Goal: Task Accomplishment & Management: Manage account settings

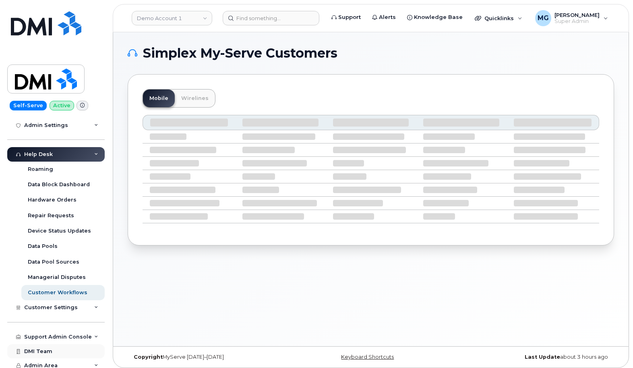
scroll to position [155, 0]
drag, startPoint x: 64, startPoint y: 332, endPoint x: 58, endPoint y: 329, distance: 7.2
click at [63, 334] on div "Support Admin Console" at bounding box center [58, 337] width 68 height 6
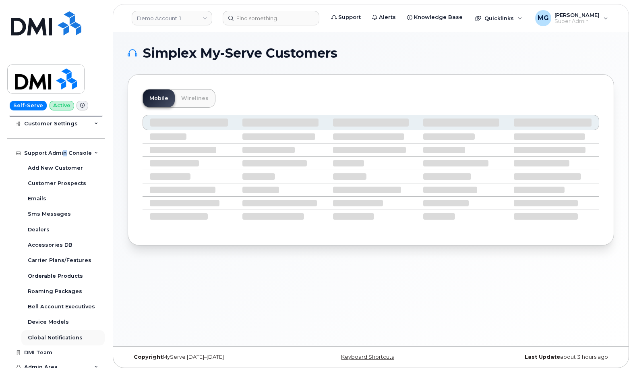
scroll to position [339, 0]
click at [39, 226] on div "Dealers" at bounding box center [39, 229] width 22 height 7
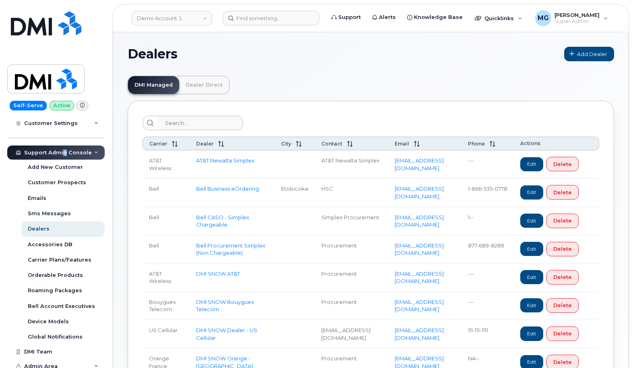
click at [200, 86] on link "Dealer Direct" at bounding box center [204, 85] width 50 height 18
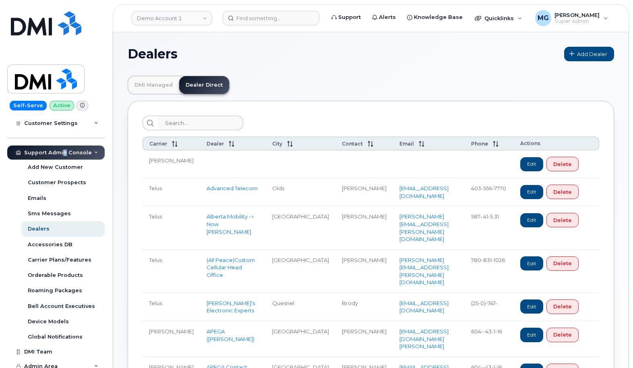
click at [160, 84] on link "DMI Managed" at bounding box center [153, 85] width 51 height 18
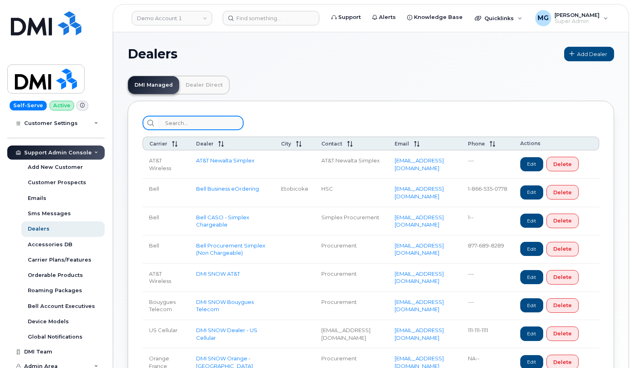
click at [174, 123] on input "search" at bounding box center [201, 123] width 86 height 15
paste input "New Bell Procurement Simplex (Non Chargeable)”"
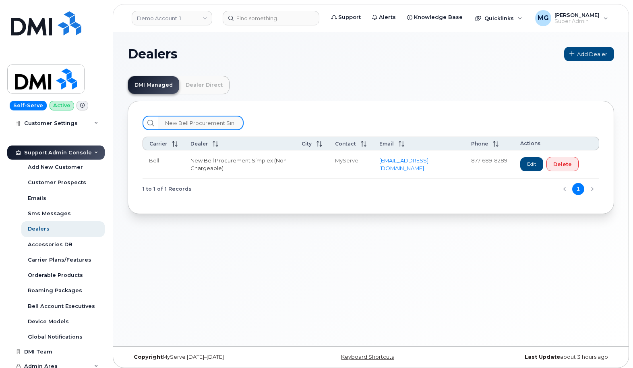
type input "New Bell Procurement Simplex (Non Chargeable)"
click at [230, 162] on link "New Bell Procurement Simplex (Non Chargeable)" at bounding box center [239, 164] width 96 height 14
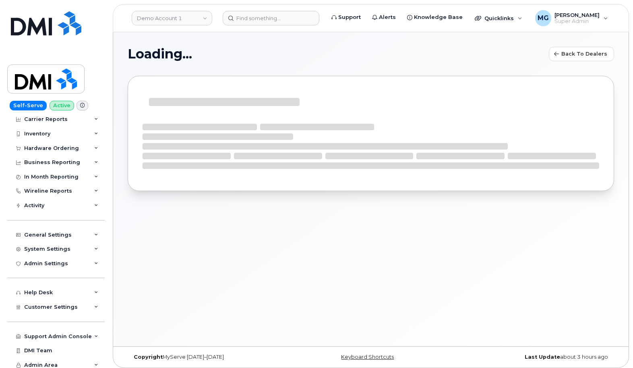
select select "1"
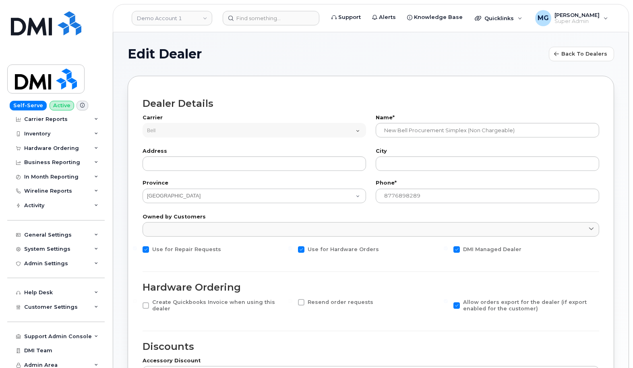
scroll to position [0, 0]
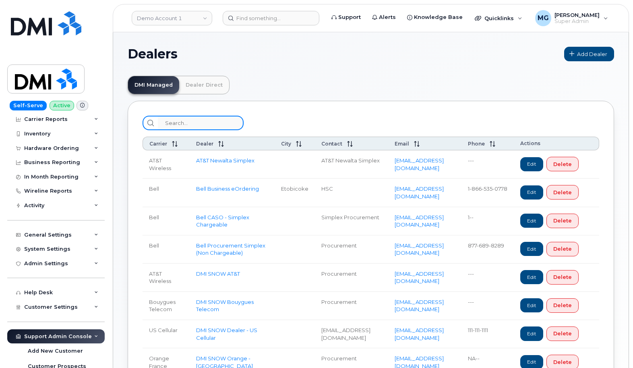
click at [176, 122] on input "search" at bounding box center [201, 123] width 86 height 15
paste input "New Bell Procurement Simplex (Non Chargeable)”"
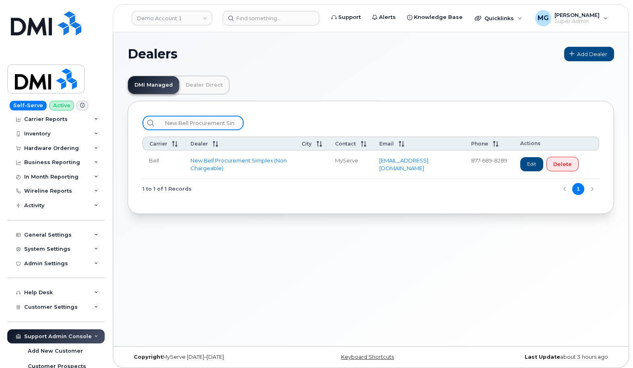
drag, startPoint x: 163, startPoint y: 124, endPoint x: 247, endPoint y: 123, distance: 83.8
click at [247, 123] on div "New Bell Procurement Simplex (Non Chargeable)" at bounding box center [371, 123] width 457 height 15
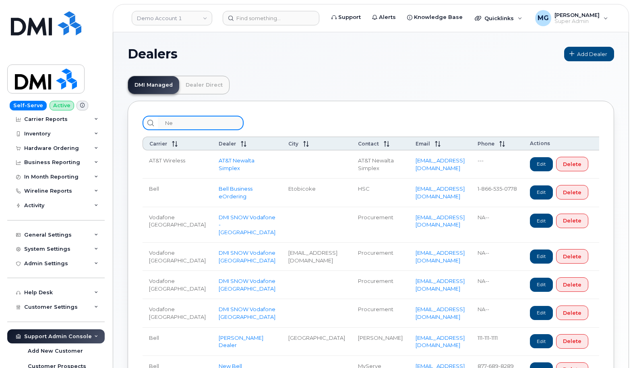
type input "N"
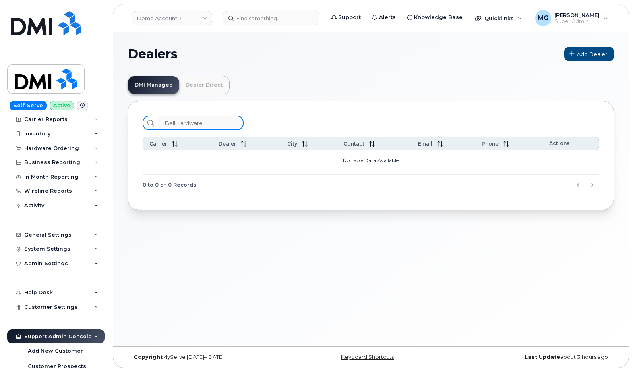
type input "Bell Hardware"
click at [209, 85] on link "Dealer Direct" at bounding box center [204, 85] width 50 height 18
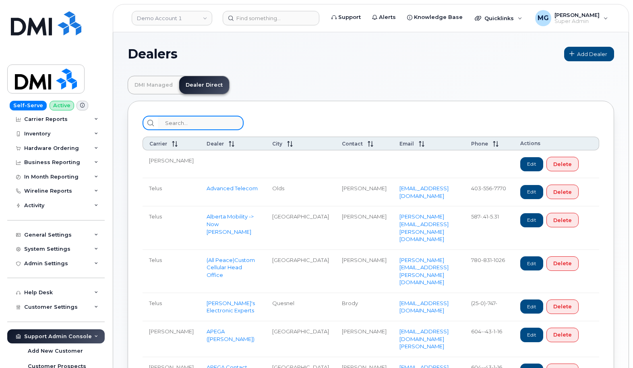
click at [176, 119] on input "search" at bounding box center [201, 123] width 86 height 15
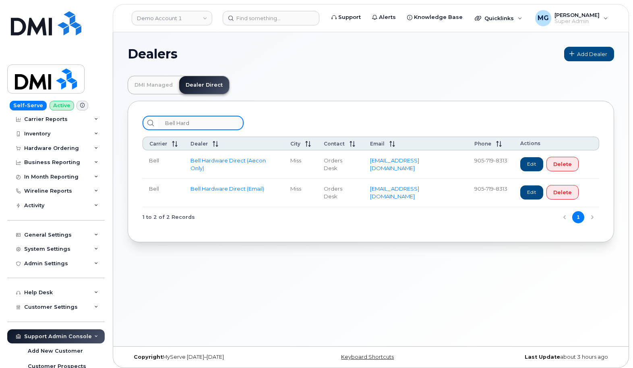
type input "Bell Hard"
drag, startPoint x: 285, startPoint y: 159, endPoint x: 193, endPoint y: 159, distance: 91.4
click at [468, 159] on td "Bell Hardware Direct (Aecon Only)" at bounding box center [491, 164] width 46 height 28
copy link "Bell Hardware Direct (Aecon Only)"
click at [187, 21] on link "Demo Account 1" at bounding box center [172, 18] width 81 height 15
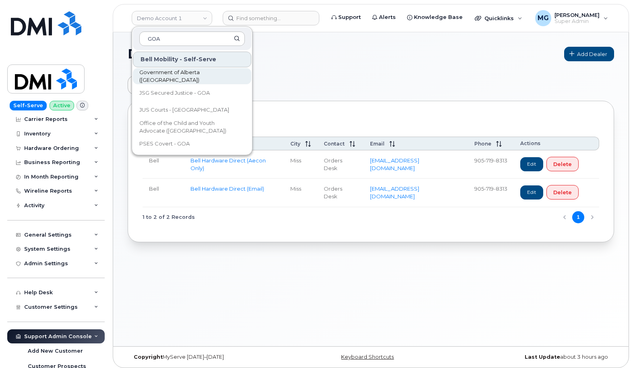
type input "GOA"
click at [180, 78] on span "Government of Alberta ([GEOGRAPHIC_DATA])" at bounding box center [185, 76] width 93 height 16
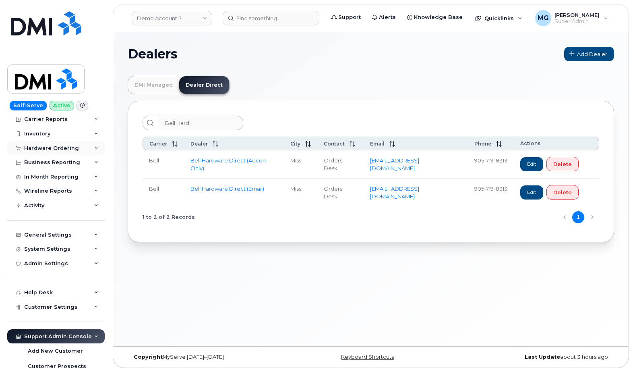
click at [54, 145] on div "Hardware Ordering" at bounding box center [51, 148] width 55 height 6
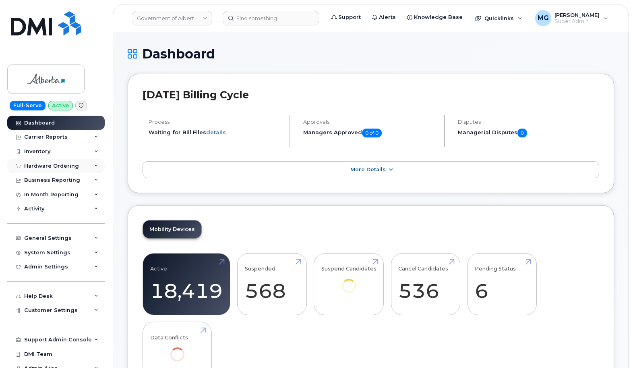
click at [69, 166] on div "Hardware Ordering" at bounding box center [51, 166] width 55 height 6
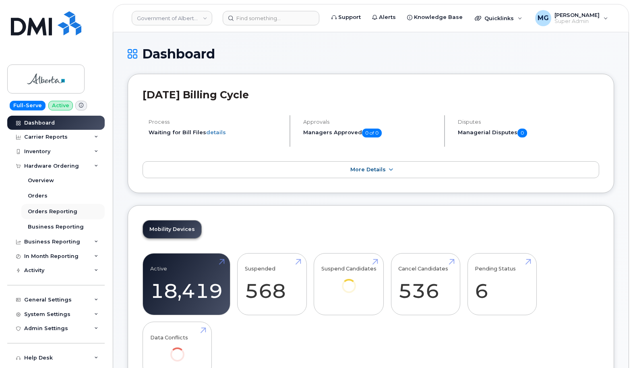
click at [42, 211] on div "Orders Reporting" at bounding box center [53, 211] width 50 height 7
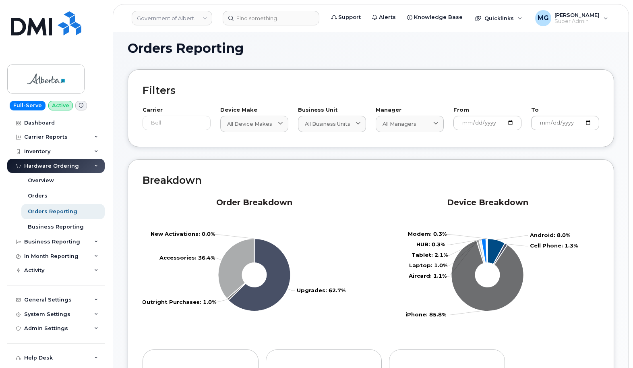
scroll to position [0, 0]
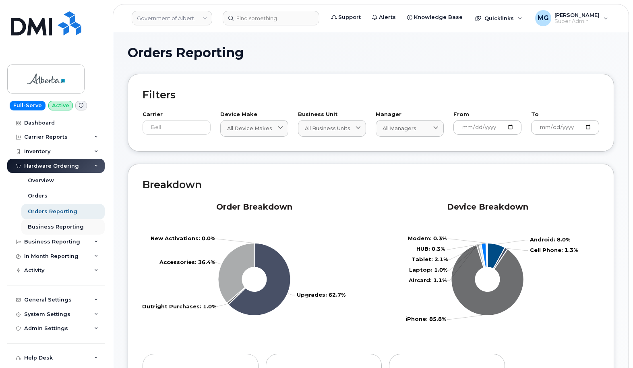
click at [66, 224] on div "Business Reporting" at bounding box center [56, 226] width 56 height 7
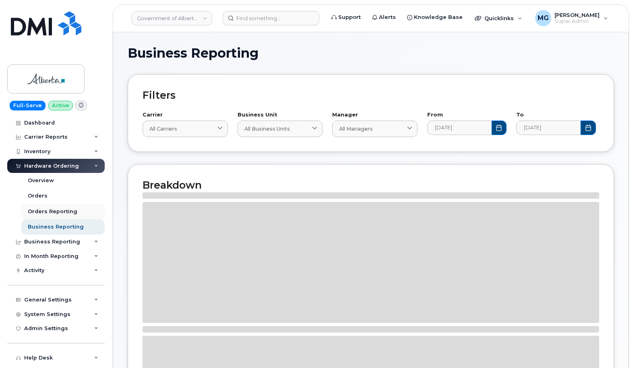
click at [60, 211] on div "Orders Reporting" at bounding box center [53, 211] width 50 height 7
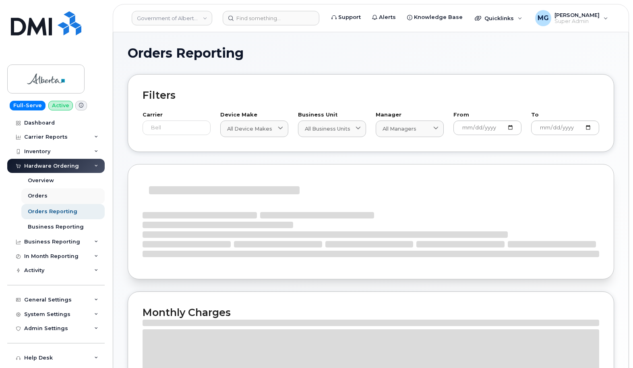
click at [40, 194] on div "Orders" at bounding box center [38, 195] width 20 height 7
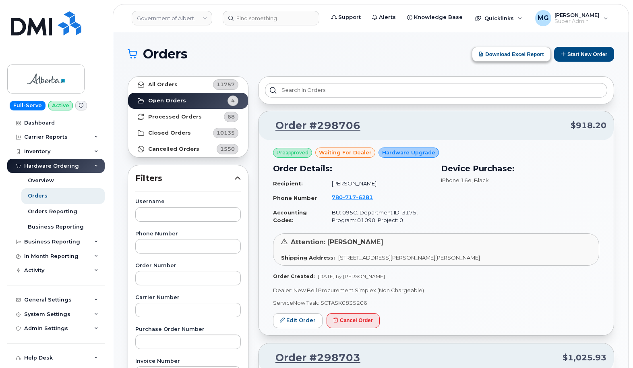
click at [501, 52] on button "Download Excel Report" at bounding box center [511, 54] width 79 height 15
click at [173, 83] on strong "All Orders" at bounding box center [162, 84] width 29 height 6
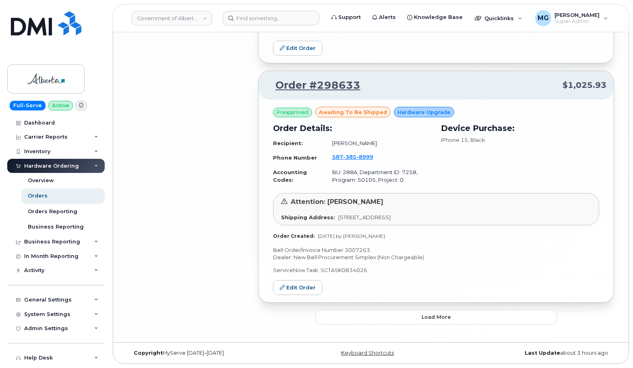
scroll to position [1725, 0]
click at [436, 317] on span "Load more" at bounding box center [436, 317] width 29 height 8
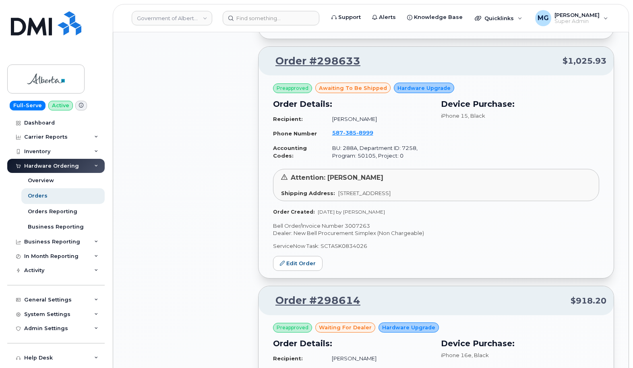
scroll to position [1724, 0]
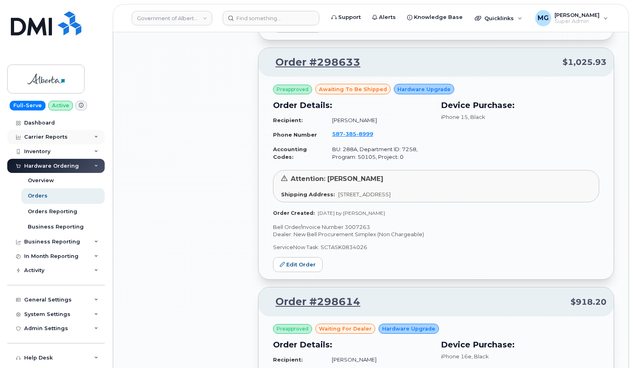
click at [51, 137] on div "Carrier Reports" at bounding box center [46, 137] width 44 height 6
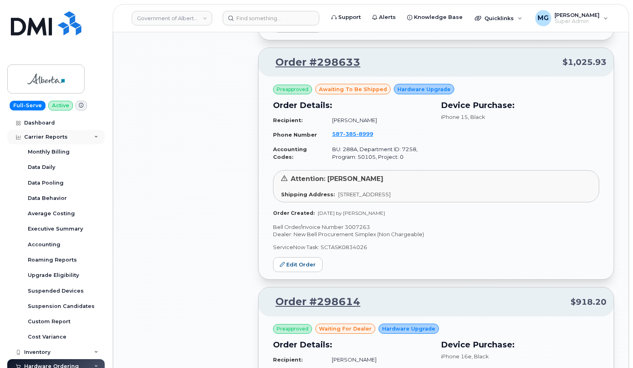
click at [51, 137] on div "Carrier Reports" at bounding box center [46, 137] width 44 height 6
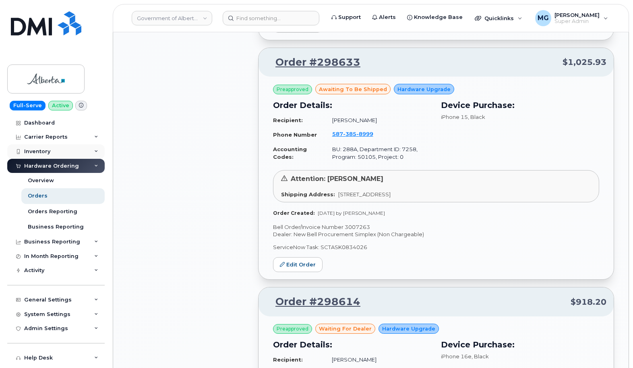
click at [29, 149] on div "Inventory" at bounding box center [37, 151] width 26 height 6
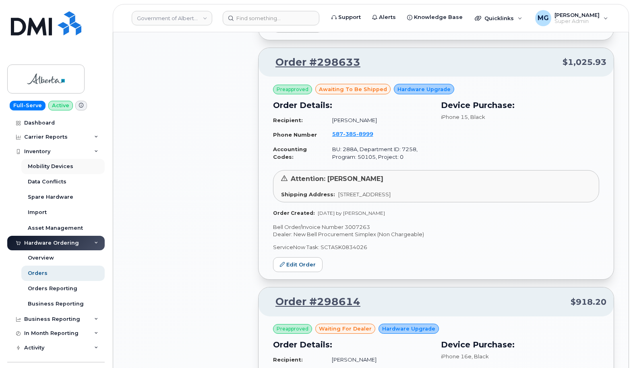
click at [43, 165] on div "Mobility Devices" at bounding box center [51, 166] width 46 height 7
